Goal: Check status: Check status

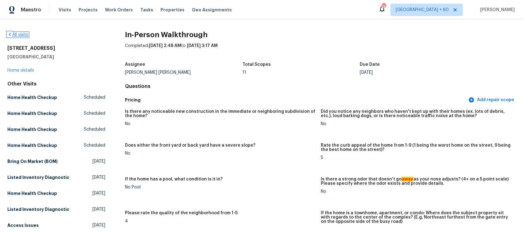
click at [16, 34] on link "All visits" at bounding box center [17, 35] width 21 height 4
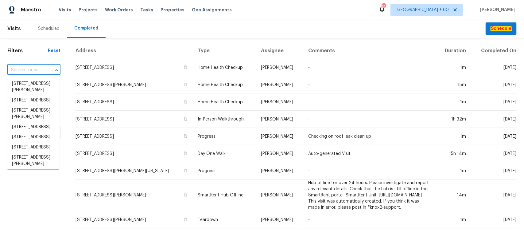
click at [25, 69] on input "text" at bounding box center [25, 70] width 36 height 10
paste input "[STREET_ADDRESS]"
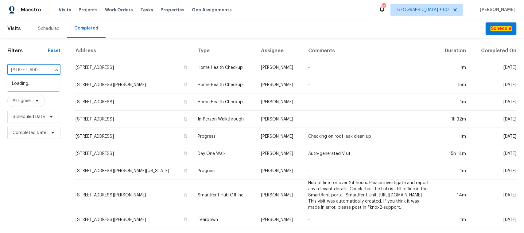
scroll to position [0, 66]
type input "[STREET_ADDRESS]"
click at [29, 82] on li "[STREET_ADDRESS]" at bounding box center [33, 84] width 52 height 10
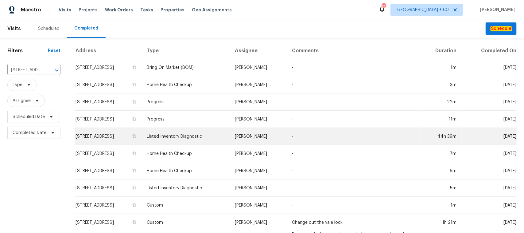
scroll to position [157, 0]
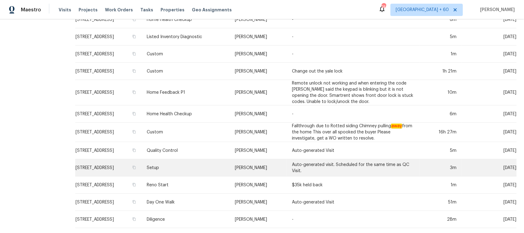
click at [204, 163] on td "Setup" at bounding box center [186, 167] width 88 height 17
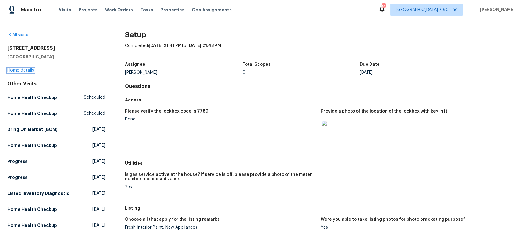
click at [25, 71] on link "Home details" at bounding box center [20, 70] width 27 height 4
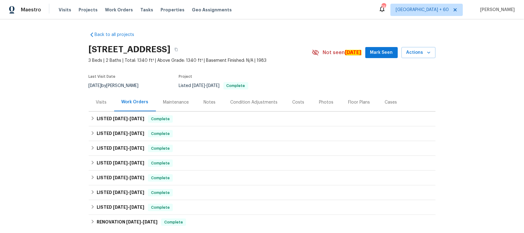
click at [323, 103] on div "Photos" at bounding box center [326, 102] width 14 height 6
